Goal: Browse casually

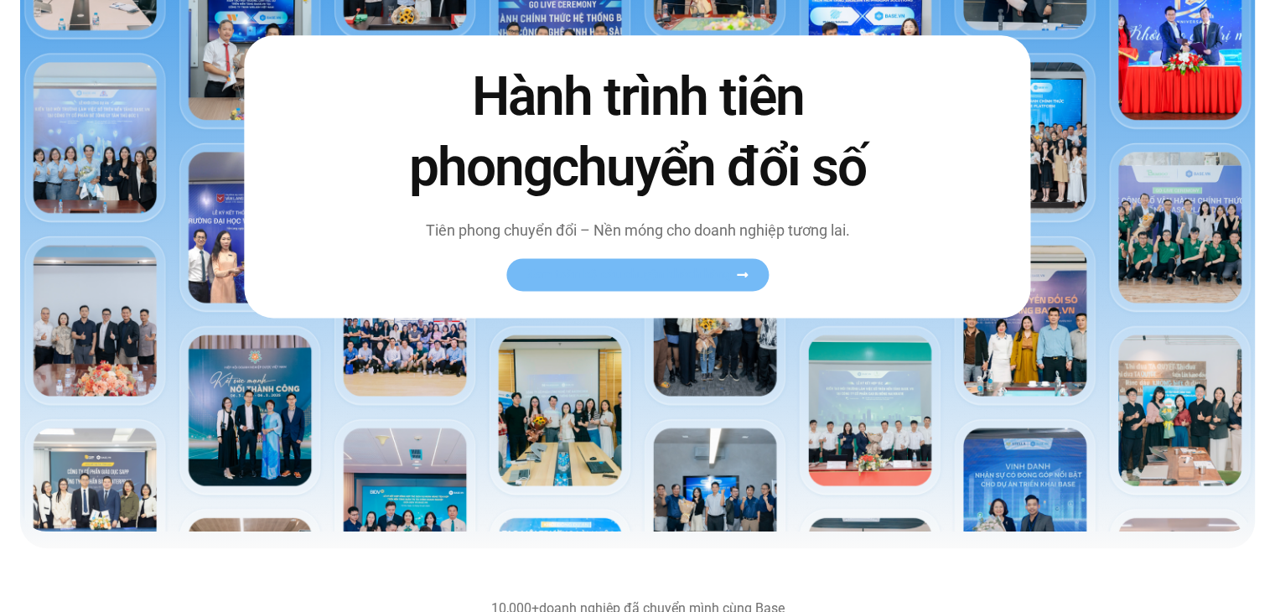
click at [604, 269] on span "Xem toàn bộ câu chuyện khách hàng" at bounding box center [628, 274] width 205 height 13
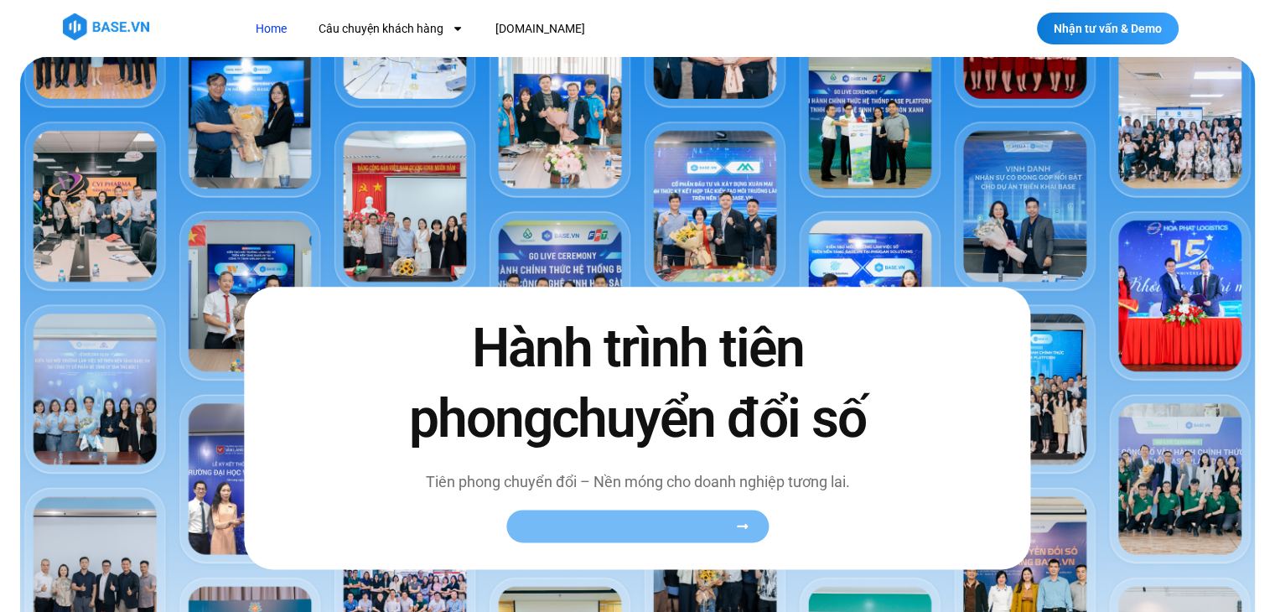
click at [585, 525] on span "Xem toàn bộ câu chuyện khách hàng" at bounding box center [628, 526] width 205 height 13
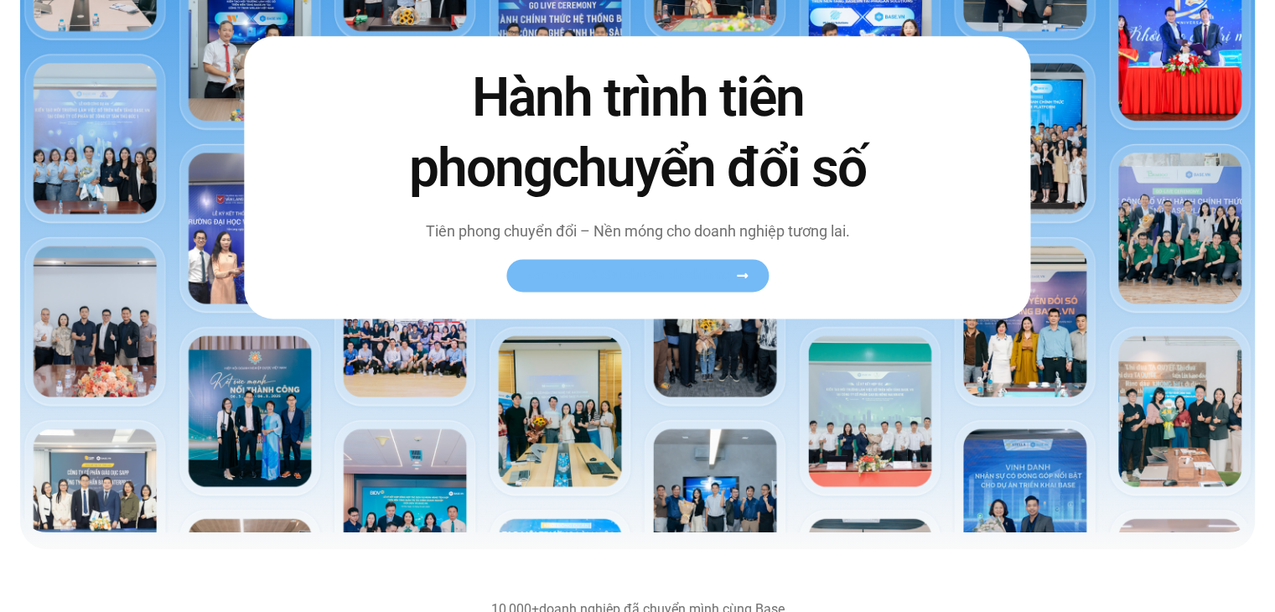
scroll to position [335, 0]
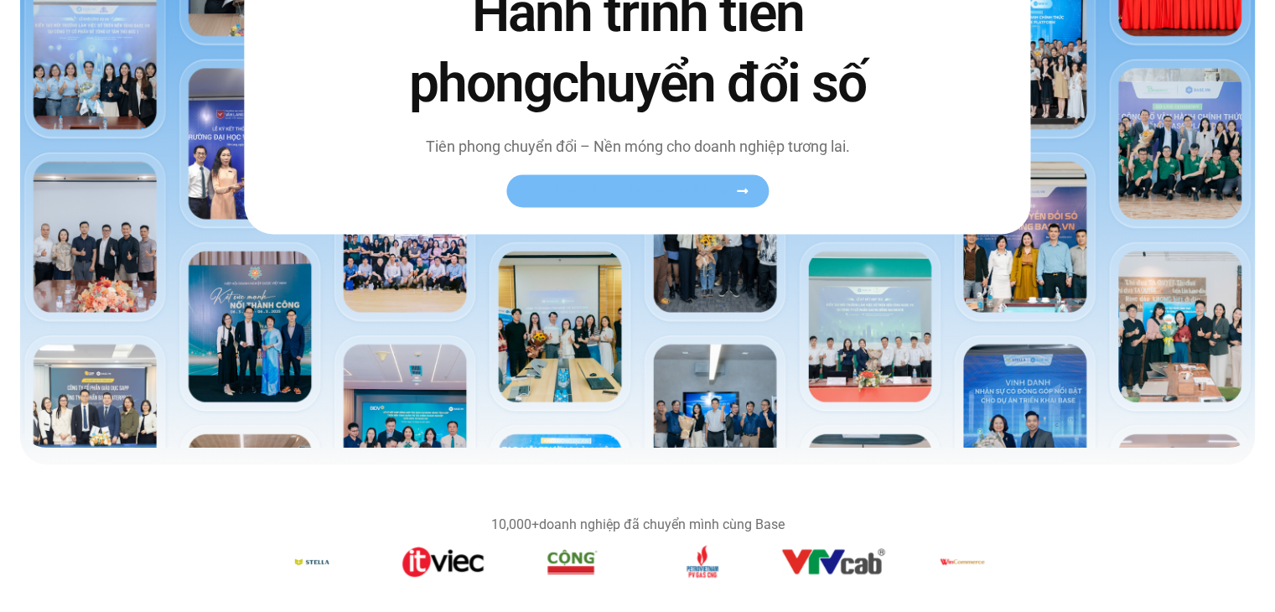
click at [740, 190] on icon at bounding box center [742, 190] width 11 height 5
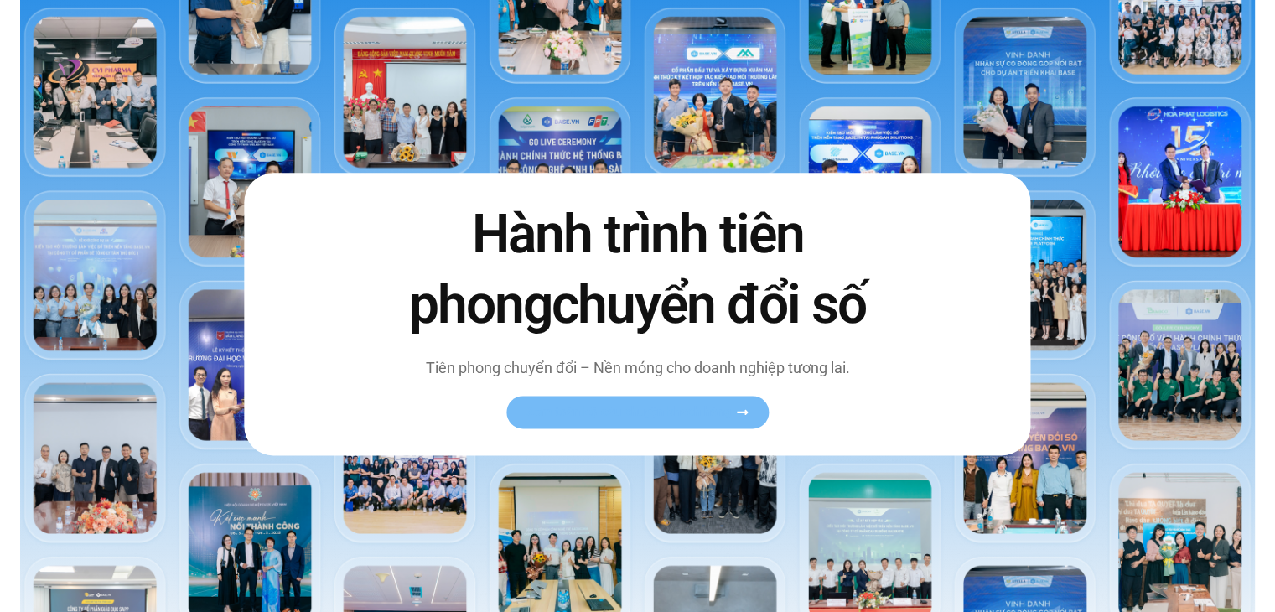
scroll to position [0, 0]
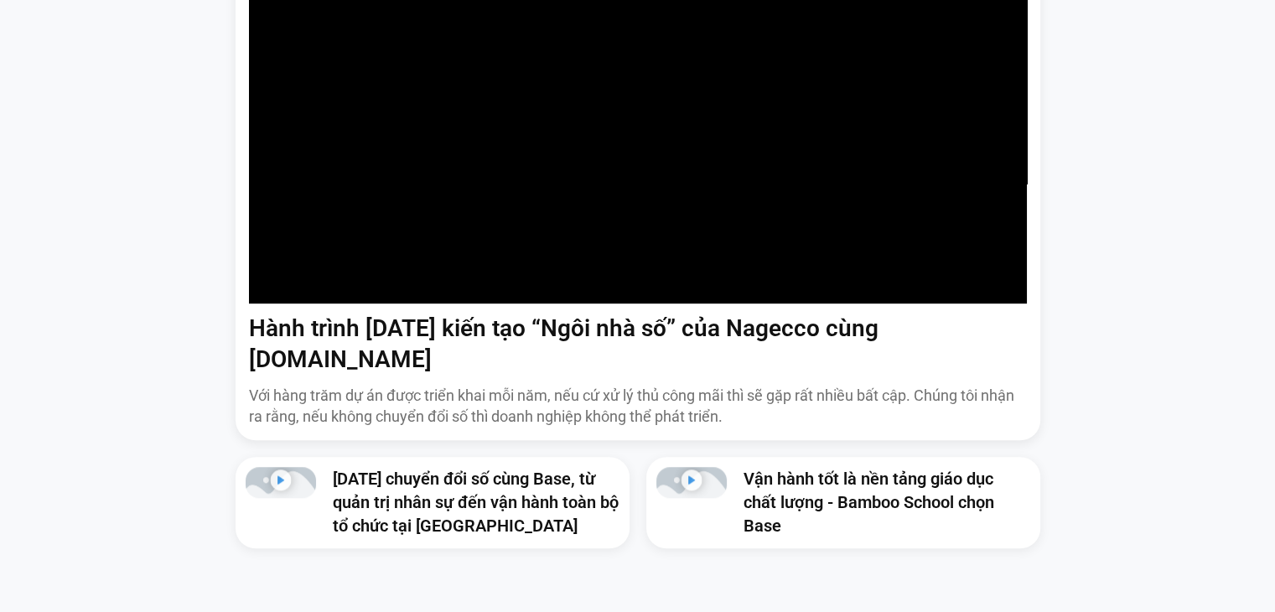
scroll to position [1341, 0]
